Goal: Find specific page/section: Find specific page/section

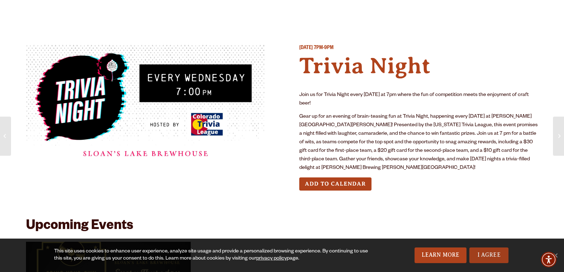
click at [483, 257] on link "I Agree" at bounding box center [489, 256] width 39 height 16
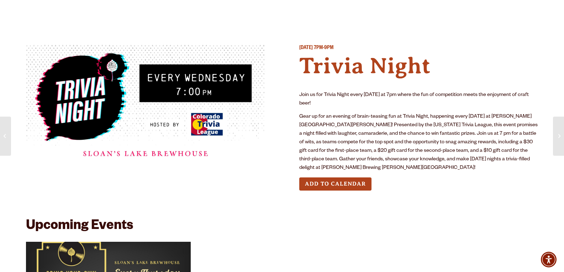
click at [91, 77] on img at bounding box center [145, 105] width 239 height 120
click at [184, 154] on img at bounding box center [145, 105] width 239 height 120
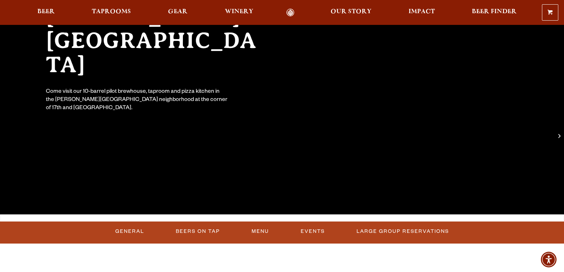
scroll to position [102, 0]
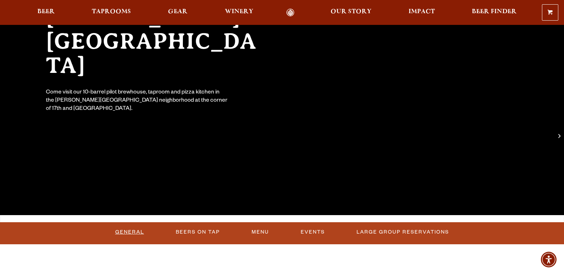
click at [120, 231] on link "General" at bounding box center [129, 232] width 35 height 16
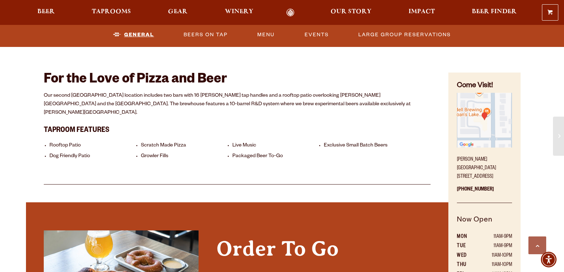
scroll to position [323, 0]
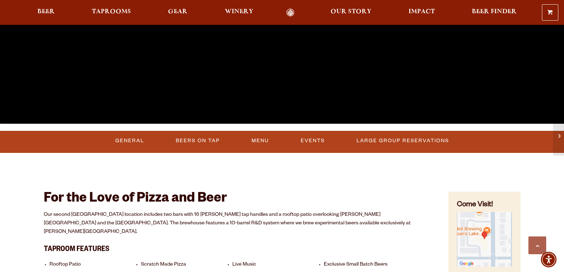
scroll to position [194, 0]
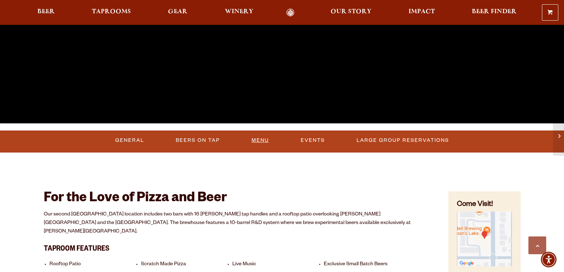
click at [255, 140] on link "Menu" at bounding box center [260, 140] width 23 height 16
